Goal: Navigation & Orientation: Understand site structure

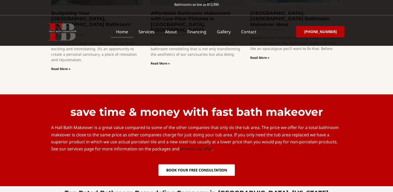
scroll to position [1238, 0]
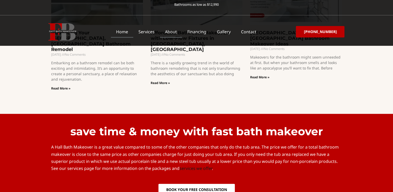
click at [179, 32] on link "About" at bounding box center [171, 32] width 22 height 12
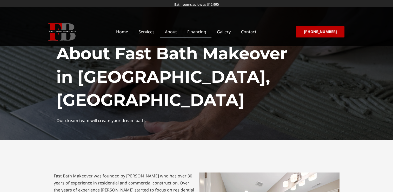
click at [209, 35] on link "Financing" at bounding box center [196, 32] width 29 height 12
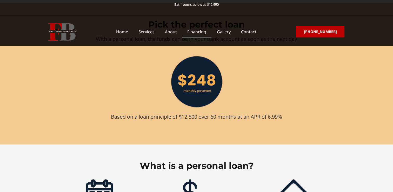
scroll to position [269, 0]
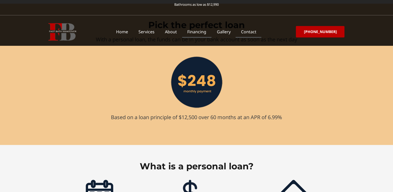
click at [248, 31] on link "Contact" at bounding box center [249, 32] width 26 height 12
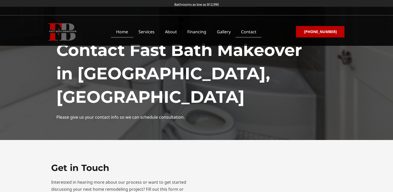
click at [122, 34] on link "Home" at bounding box center [122, 32] width 22 height 12
